Goal: Task Accomplishment & Management: Use online tool/utility

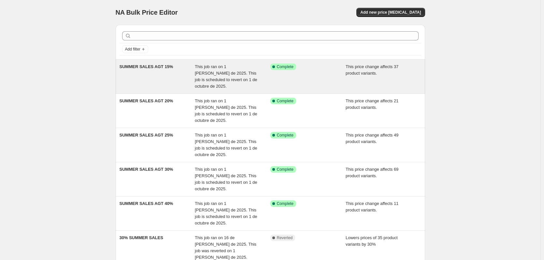
click at [147, 71] on div "SUMMER SALES AGT 15%" at bounding box center [157, 76] width 76 height 26
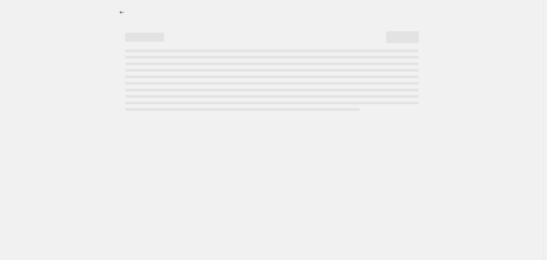
select select "pcap"
select select "percentage"
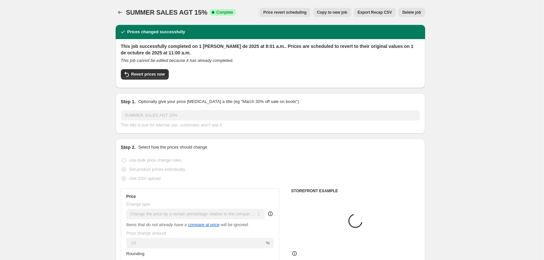
select select "collection"
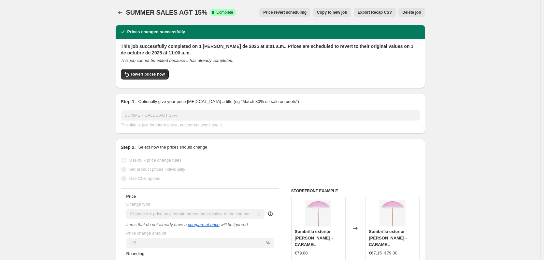
click at [292, 9] on button "Price revert scheduling" at bounding box center [284, 12] width 51 height 9
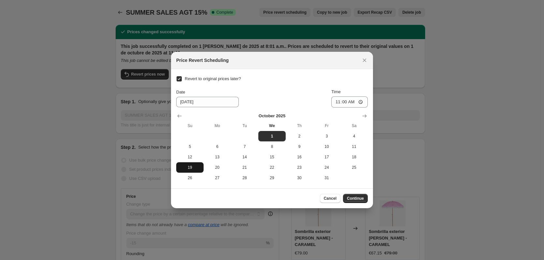
click at [190, 168] on span "19" at bounding box center [190, 167] width 22 height 5
type input "10/19/2025"
click at [344, 101] on input "11:00" at bounding box center [349, 101] width 36 height 11
type input "23:59"
click at [360, 195] on button "Continue" at bounding box center [355, 198] width 25 height 9
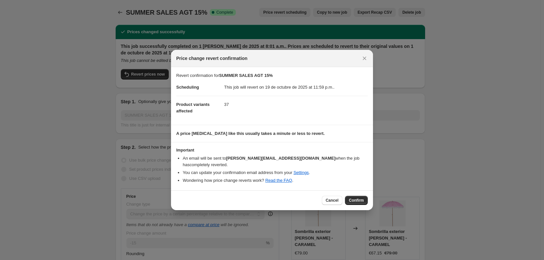
click at [360, 198] on span "Confirm" at bounding box center [356, 200] width 15 height 5
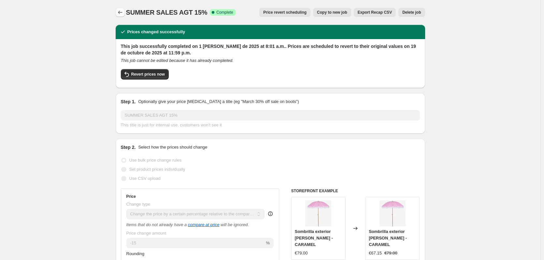
click at [123, 11] on icon "Price change jobs" at bounding box center [120, 12] width 7 height 7
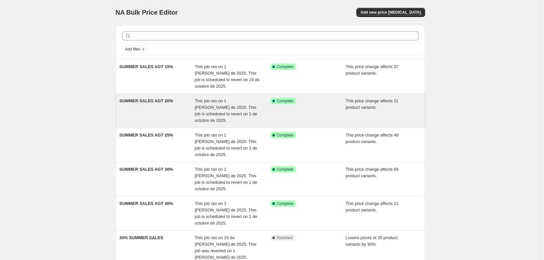
click at [161, 98] on span "SUMMER SALES AGT 20%" at bounding box center [146, 100] width 54 height 5
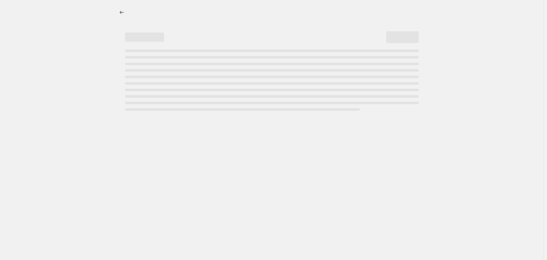
select select "pcap"
select select "percentage"
select select "collection"
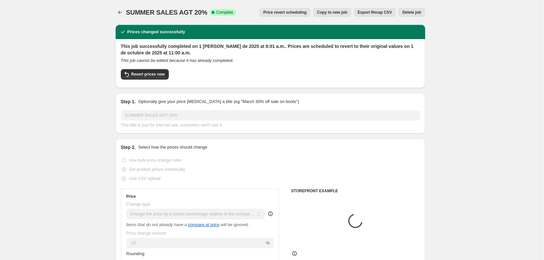
click at [287, 12] on span "Price revert scheduling" at bounding box center [284, 12] width 43 height 5
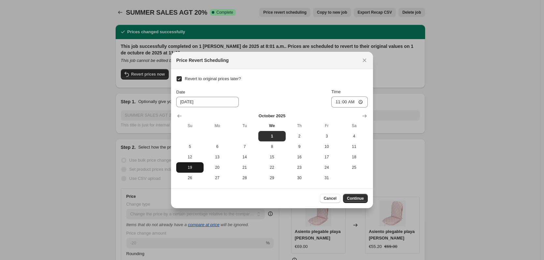
click at [186, 167] on span "19" at bounding box center [190, 167] width 22 height 5
type input "10/19/2025"
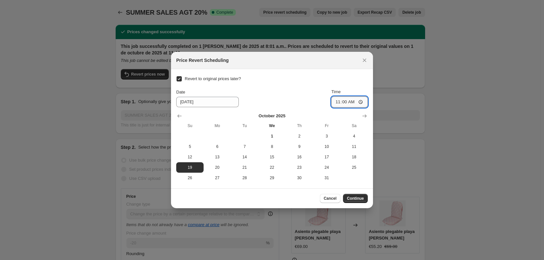
click at [344, 100] on input "11:00" at bounding box center [349, 101] width 36 height 11
type input "23:59"
click at [354, 199] on span "Continue" at bounding box center [355, 198] width 17 height 5
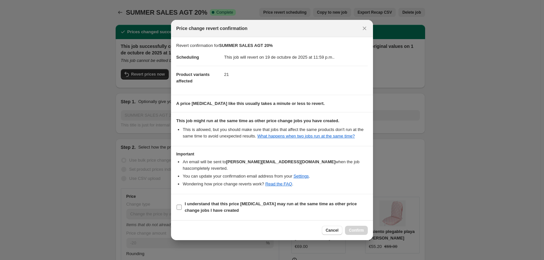
click at [177, 205] on span ":r66:" at bounding box center [179, 207] width 6 height 6
click at [179, 204] on input "I understand that this price change job may run at the same time as other price…" at bounding box center [178, 206] width 5 height 5
checkbox input "true"
click at [353, 228] on span "Confirm" at bounding box center [356, 230] width 15 height 5
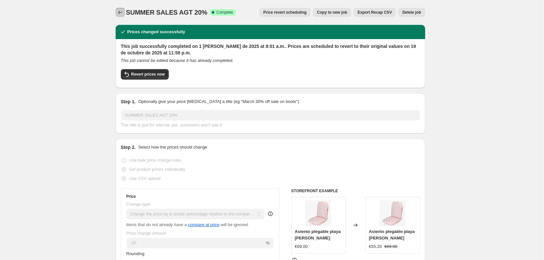
click at [123, 12] on icon "Price change jobs" at bounding box center [120, 12] width 7 height 7
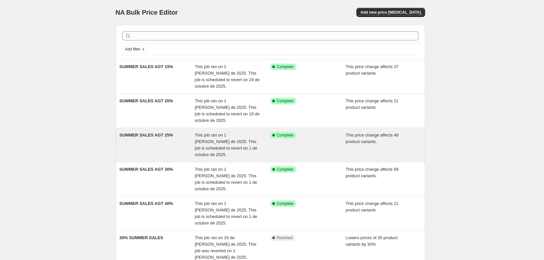
click at [154, 132] on div "SUMMER SALES AGT 25%" at bounding box center [157, 145] width 76 height 26
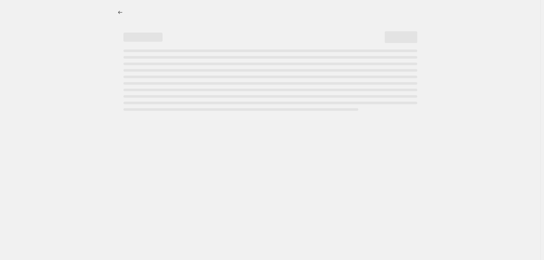
select select "pcap"
select select "percentage"
select select "collection"
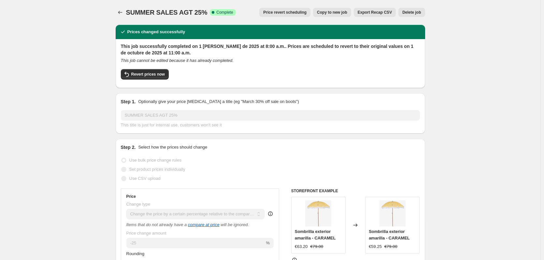
click at [299, 14] on span "Price revert scheduling" at bounding box center [284, 12] width 43 height 5
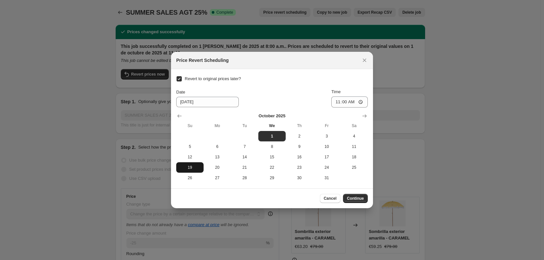
click at [189, 170] on span "19" at bounding box center [190, 167] width 22 height 5
type input "10/19/2025"
click at [344, 101] on input "11:00" at bounding box center [349, 101] width 36 height 11
type input "23:59"
click at [350, 194] on div "Cancel Continue" at bounding box center [272, 198] width 202 height 20
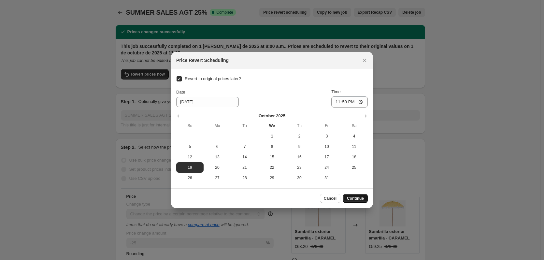
click at [350, 194] on button "Continue" at bounding box center [355, 198] width 25 height 9
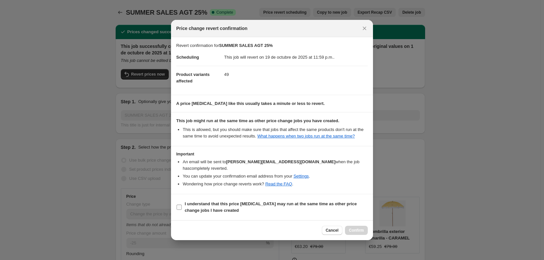
click at [264, 201] on b "I understand that this price change job may run at the same time as other price…" at bounding box center [271, 206] width 172 height 11
click at [182, 204] on input "I understand that this price change job may run at the same time as other price…" at bounding box center [178, 206] width 5 height 5
checkbox input "true"
click at [352, 229] on span "Confirm" at bounding box center [356, 230] width 15 height 5
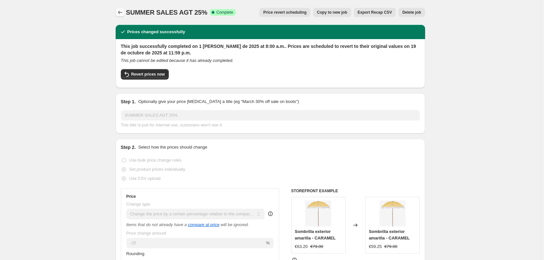
click at [122, 14] on icon "Price change jobs" at bounding box center [120, 12] width 7 height 7
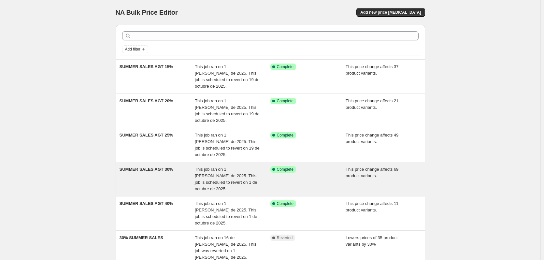
click at [165, 166] on div "SUMMER SALES AGT 30%" at bounding box center [157, 179] width 76 height 26
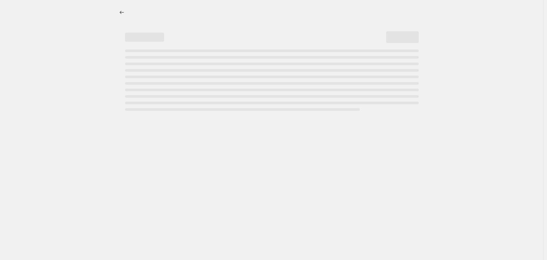
select select "pcap"
select select "percentage"
select select "collection"
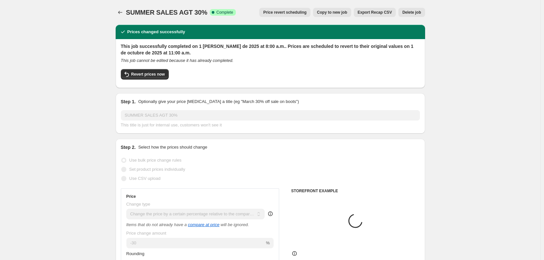
click at [305, 13] on span "Price revert scheduling" at bounding box center [284, 12] width 43 height 5
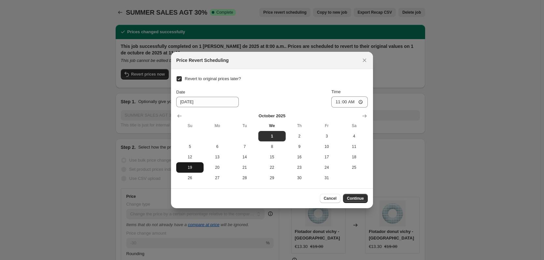
click at [192, 169] on span "19" at bounding box center [190, 167] width 22 height 5
type input "10/19/2025"
click at [343, 101] on input "11:00" at bounding box center [349, 101] width 36 height 11
type input "23:59"
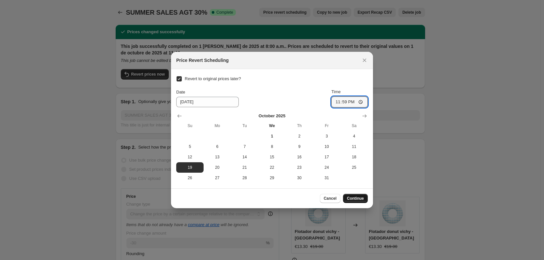
click at [358, 199] on span "Continue" at bounding box center [355, 198] width 17 height 5
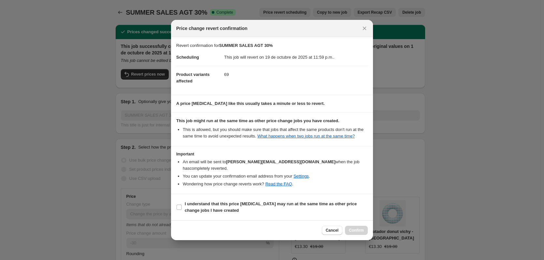
click at [274, 194] on section "I understand that this price change job may run at the same time as other price…" at bounding box center [272, 207] width 202 height 26
click at [273, 201] on b "I understand that this price change job may run at the same time as other price…" at bounding box center [271, 206] width 172 height 11
click at [182, 204] on input "I understand that this price change job may run at the same time as other price…" at bounding box center [178, 206] width 5 height 5
checkbox input "true"
click at [354, 228] on span "Confirm" at bounding box center [356, 230] width 15 height 5
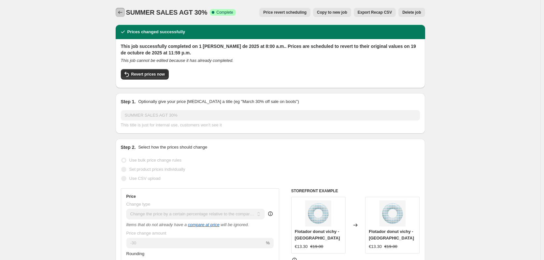
click at [123, 14] on icon "Price change jobs" at bounding box center [120, 12] width 7 height 7
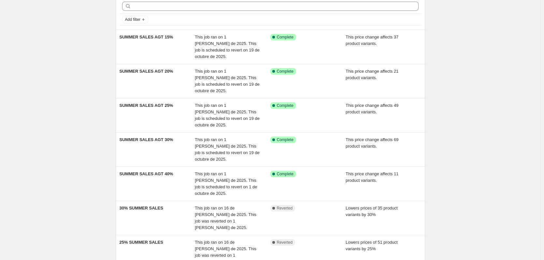
scroll to position [35, 0]
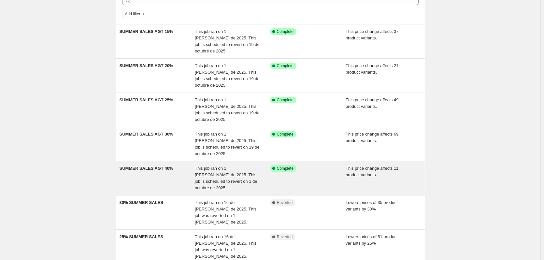
click at [265, 165] on div "This job ran on 1 de agosto de 2025. This job is scheduled to revert on 1 de oc…" at bounding box center [233, 178] width 76 height 26
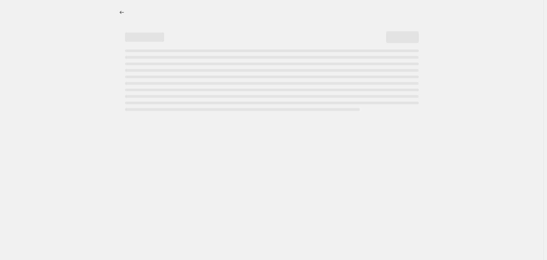
select select "pcap"
select select "collection"
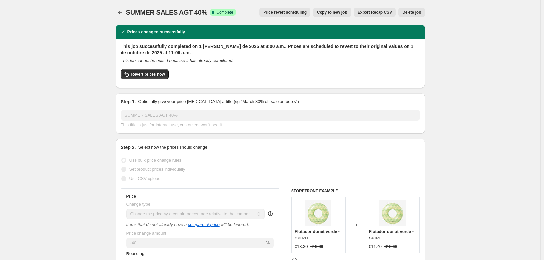
click at [293, 3] on div "SUMMER SALES AGT 40%. This page is ready SUMMER SALES AGT 40% Success Complete …" at bounding box center [270, 12] width 309 height 25
click at [291, 9] on button "Price revert scheduling" at bounding box center [284, 12] width 51 height 9
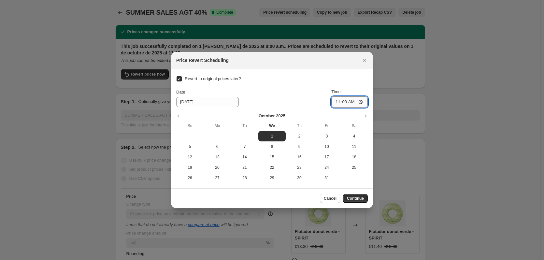
click at [344, 103] on input "11:00" at bounding box center [349, 101] width 36 height 11
type input "23:59"
click at [195, 171] on button "19" at bounding box center [189, 167] width 27 height 10
type input "10/19/2025"
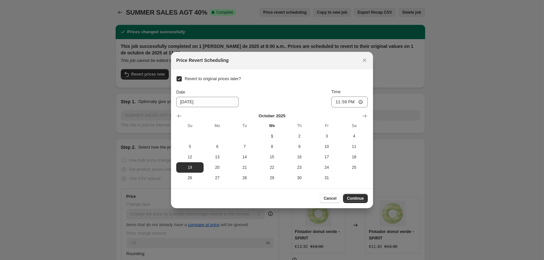
click at [358, 203] on div "Cancel Continue" at bounding box center [272, 198] width 202 height 20
click at [357, 198] on span "Continue" at bounding box center [355, 198] width 17 height 5
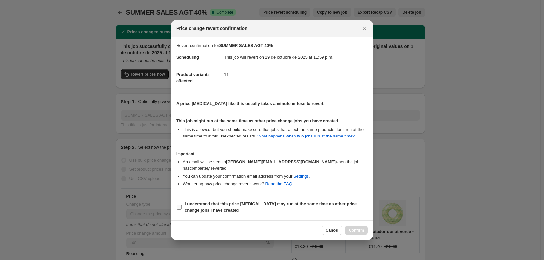
click at [193, 202] on b "I understand that this price change job may run at the same time as other price…" at bounding box center [271, 206] width 172 height 11
click at [182, 204] on input "I understand that this price change job may run at the same time as other price…" at bounding box center [178, 206] width 5 height 5
checkbox input "true"
click at [353, 228] on span "Confirm" at bounding box center [356, 230] width 15 height 5
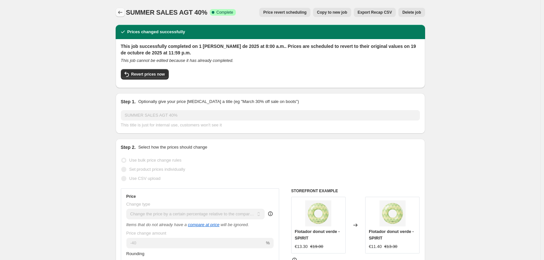
click at [117, 14] on button "Price change jobs" at bounding box center [120, 12] width 9 height 9
